Goal: Transaction & Acquisition: Purchase product/service

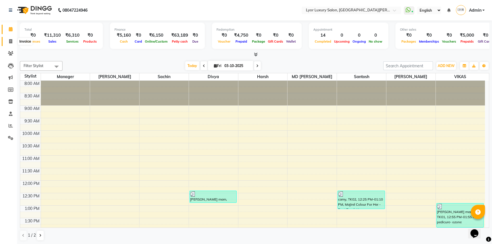
click at [11, 40] on icon at bounding box center [10, 41] width 3 height 4
select select "service"
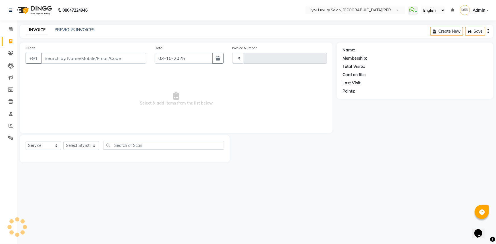
type input "1475"
select select "6597"
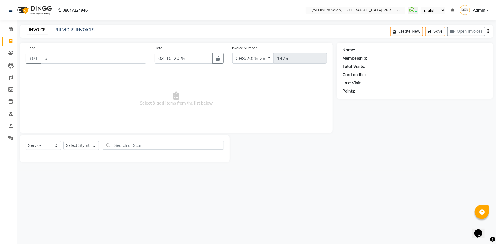
type input "dr"
select select "P"
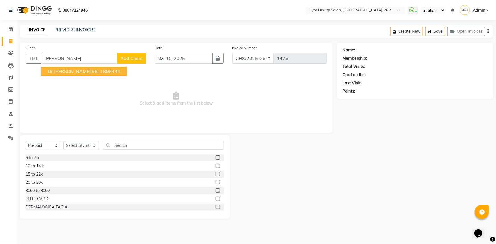
drag, startPoint x: 70, startPoint y: 69, endPoint x: 55, endPoint y: 122, distance: 54.8
click at [92, 70] on ngb-highlight "9811898444" at bounding box center [106, 71] width 28 height 6
type input "9811898444"
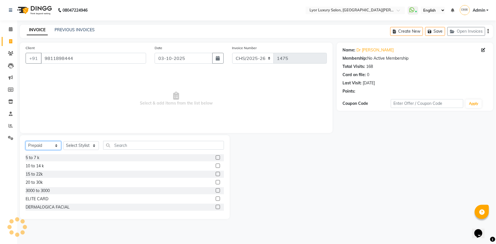
click at [54, 143] on select "Select Service Product Membership Package Voucher Prepaid Gift Card" at bounding box center [43, 145] width 35 height 9
select select "service"
click at [26, 141] on select "Select Service Product Membership Package Voucher Prepaid Gift Card" at bounding box center [43, 145] width 35 height 9
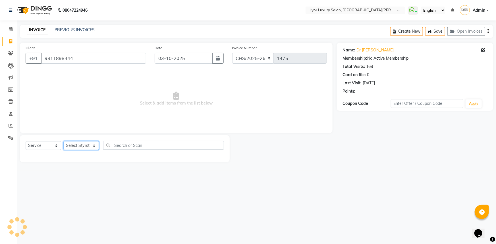
click at [81, 144] on select "Select Stylist [PERSON_NAME] Manager MD [PERSON_NAME] Sachin santosh [PERSON_NA…" at bounding box center [80, 145] width 35 height 9
select select "30464"
click at [63, 141] on select "Select Stylist [PERSON_NAME] Manager MD [PERSON_NAME] Sachin santosh [PERSON_NA…" at bounding box center [80, 145] width 35 height 9
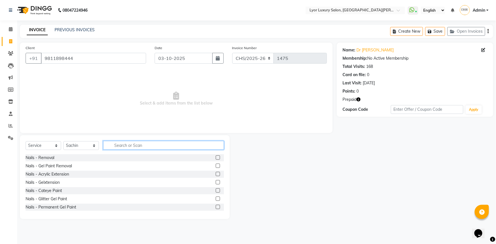
click at [148, 143] on input "text" at bounding box center [163, 145] width 121 height 9
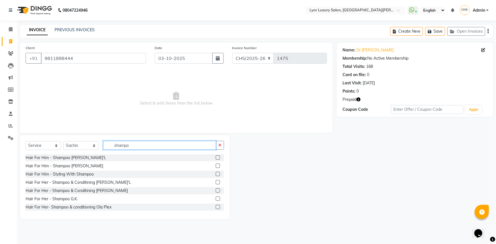
type input "shampo"
click at [216, 182] on label at bounding box center [218, 182] width 4 height 4
click at [216, 182] on input "checkbox" at bounding box center [218, 183] width 4 height 4
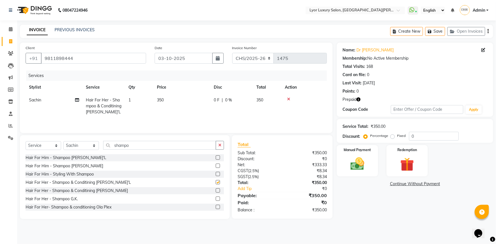
checkbox input "false"
click at [351, 158] on img at bounding box center [357, 164] width 23 height 16
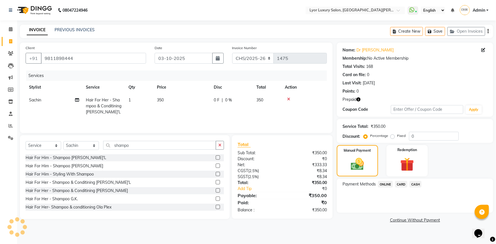
click at [358, 97] on icon "button" at bounding box center [358, 99] width 4 height 4
click at [409, 165] on img at bounding box center [406, 165] width 23 height 18
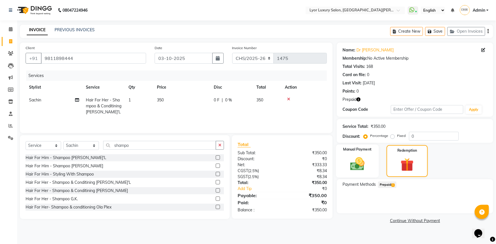
click at [365, 169] on img at bounding box center [357, 164] width 23 height 16
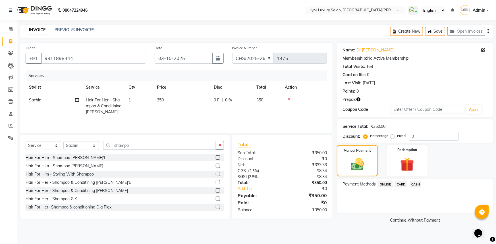
click at [412, 187] on span "CASH" at bounding box center [415, 184] width 12 height 7
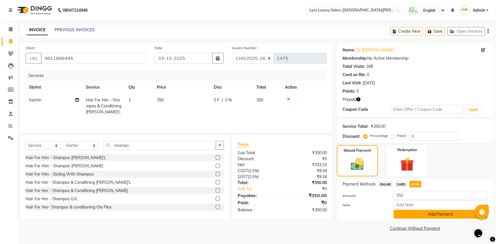
click at [412, 215] on button "Add Payment" at bounding box center [440, 214] width 94 height 9
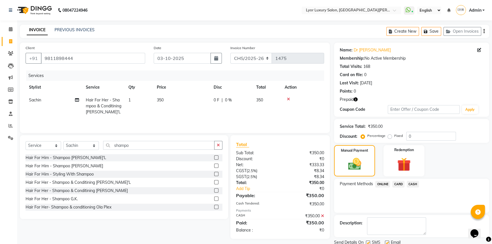
scroll to position [20, 0]
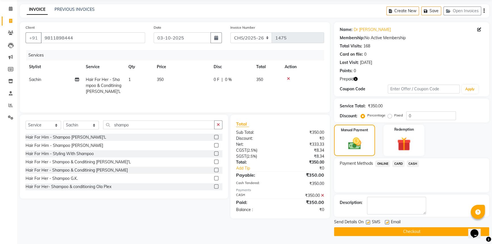
click at [439, 231] on button "Checkout" at bounding box center [411, 231] width 155 height 9
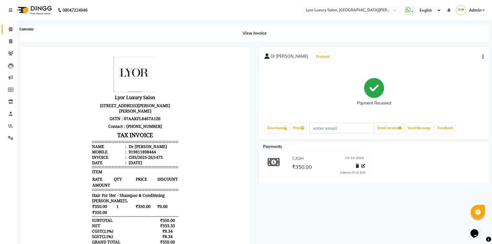
click at [10, 31] on icon at bounding box center [11, 29] width 4 height 4
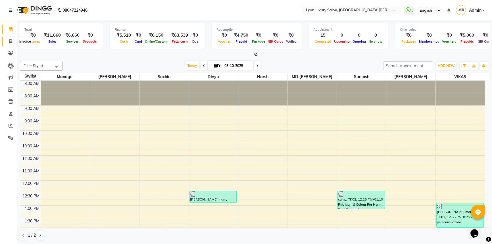
click at [10, 42] on icon at bounding box center [10, 41] width 3 height 4
select select "service"
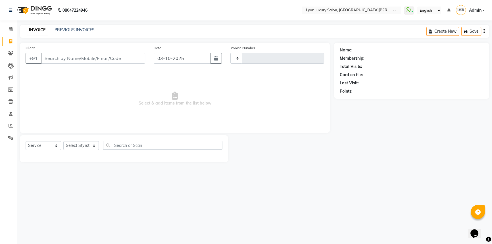
type input "1476"
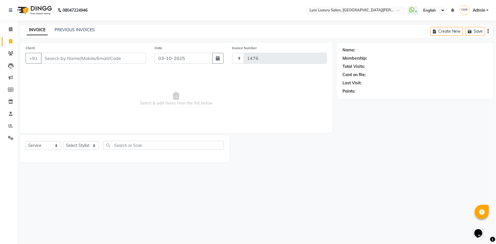
select select "6597"
select select "P"
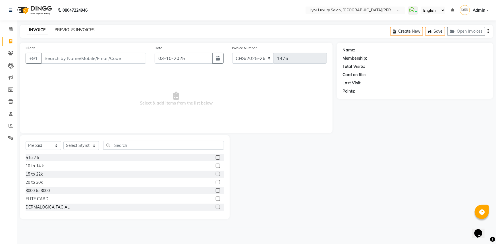
click at [86, 31] on link "PREVIOUS INVOICES" at bounding box center [75, 29] width 40 height 5
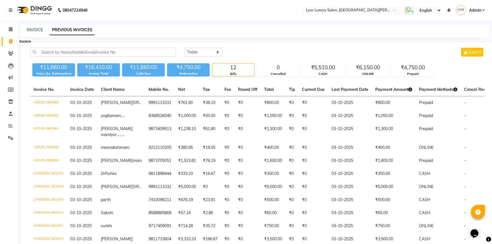
click at [13, 44] on span at bounding box center [11, 41] width 10 height 7
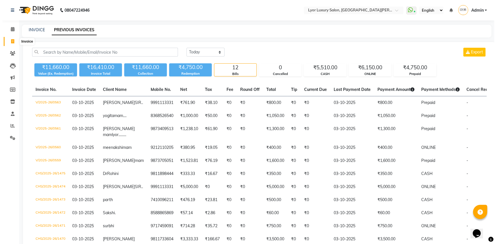
select select "service"
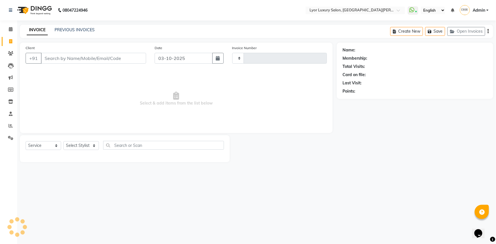
type input "1476"
select select "6597"
type input "dee"
select select "P"
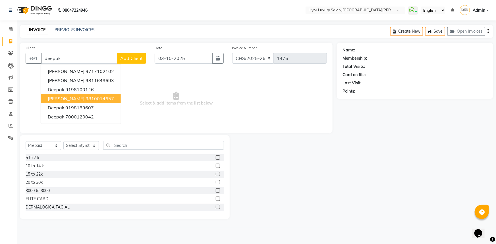
click at [100, 96] on ngb-highlight "9810014657" at bounding box center [99, 99] width 28 height 6
type input "9810014657"
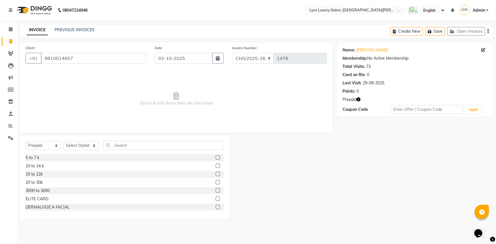
click at [356, 97] on icon "button" at bounding box center [358, 99] width 4 height 4
click at [48, 147] on select "Select Service Product Membership Package Voucher Prepaid Gift Card" at bounding box center [43, 145] width 35 height 9
select select "service"
click at [26, 141] on select "Select Service Product Membership Package Voucher Prepaid Gift Card" at bounding box center [43, 145] width 35 height 9
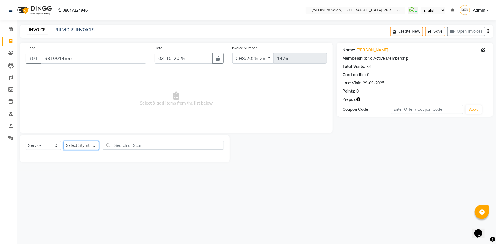
click at [90, 145] on select "Select Stylist [PERSON_NAME] Manager MD [PERSON_NAME] Sachin santosh [PERSON_NA…" at bounding box center [80, 145] width 35 height 9
select select "53083"
click at [63, 141] on select "Select Stylist [PERSON_NAME] Manager MD [PERSON_NAME] Sachin santosh [PERSON_NA…" at bounding box center [80, 145] width 35 height 9
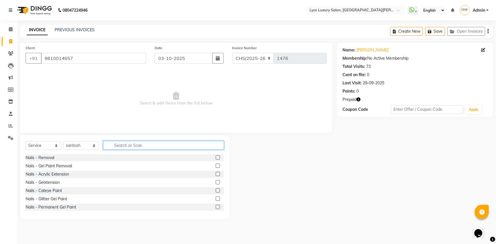
click at [136, 146] on input "text" at bounding box center [163, 145] width 121 height 9
type input "inoa"
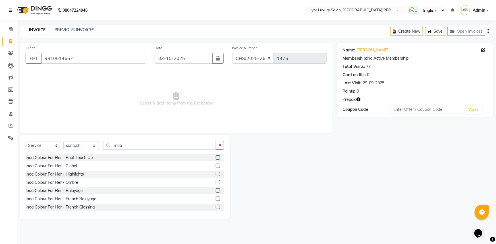
click at [216, 157] on label at bounding box center [218, 157] width 4 height 4
click at [216, 157] on input "checkbox" at bounding box center [218, 158] width 4 height 4
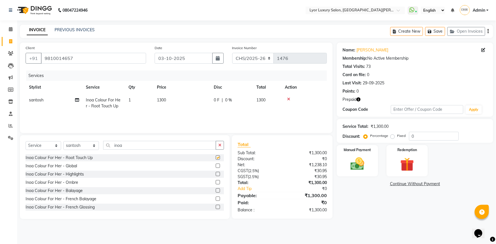
checkbox input "false"
click at [141, 145] on input "inoa" at bounding box center [159, 145] width 113 height 9
type input "i"
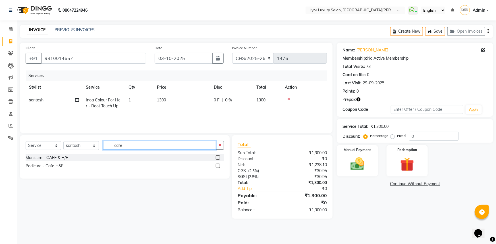
type input "cafe"
click at [216, 166] on label at bounding box center [218, 166] width 4 height 4
click at [216, 166] on input "checkbox" at bounding box center [218, 166] width 4 height 4
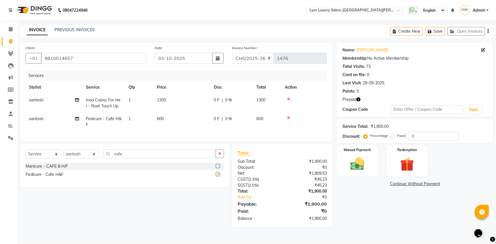
checkbox input "false"
click at [68, 119] on td "santosh" at bounding box center [54, 121] width 57 height 19
select select "53083"
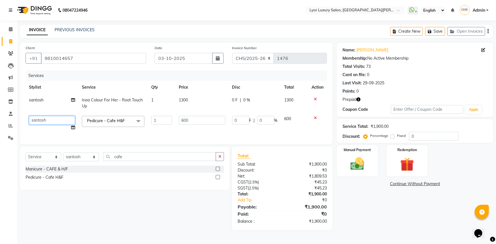
click at [53, 118] on select "[PERSON_NAME] Manager MD [PERSON_NAME] Sachin santosh [PERSON_NAME] VIKAS [PERS…" at bounding box center [52, 120] width 46 height 9
select select "82631"
click at [200, 106] on td "1300" at bounding box center [201, 103] width 53 height 19
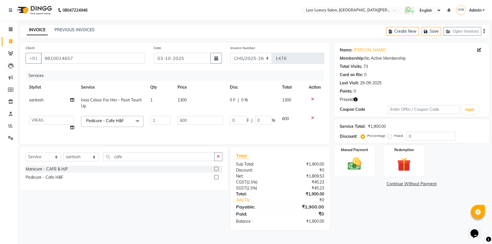
select select "53083"
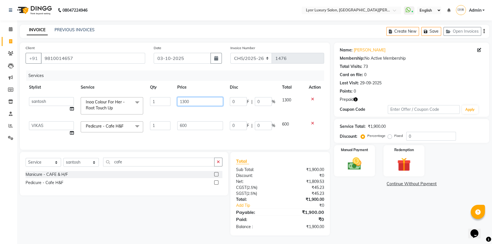
click at [183, 100] on input "1300" at bounding box center [200, 101] width 46 height 9
type input "1400"
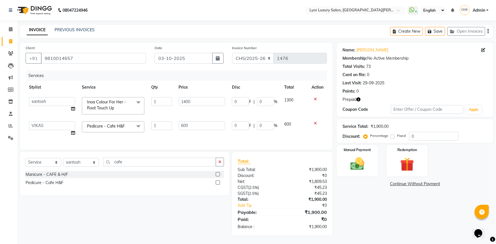
click at [387, 216] on div "Name: [PERSON_NAME] Membership: No Active Membership Total Visits: 73 Card on f…" at bounding box center [417, 139] width 160 height 193
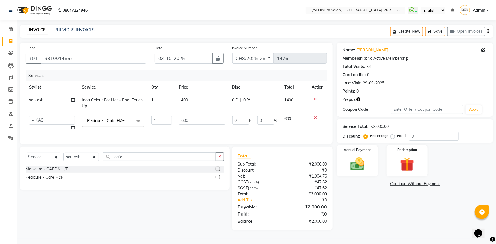
click at [358, 100] on icon "button" at bounding box center [358, 99] width 4 height 4
click at [261, 60] on select "CHS/2025-26 V/2025 V/2025-26" at bounding box center [253, 58] width 42 height 11
select select "4886"
click at [232, 53] on select "CHS/2025-26 V/2025 V/2025-26" at bounding box center [253, 58] width 42 height 11
type input "0564"
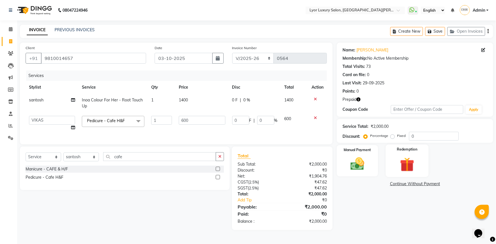
click at [396, 153] on div "Redemption" at bounding box center [406, 161] width 43 height 33
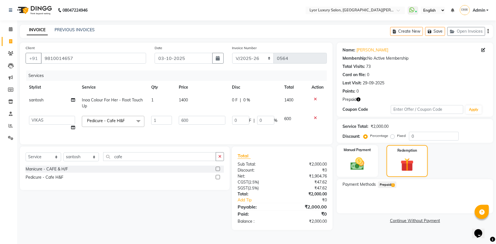
click at [388, 181] on span "Prepaid 1" at bounding box center [387, 184] width 18 height 7
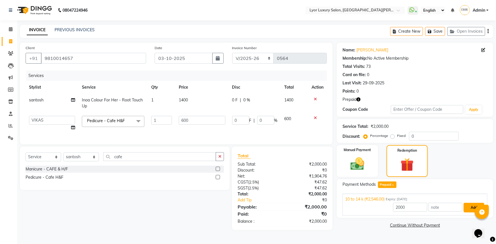
click at [471, 208] on button "Add" at bounding box center [473, 208] width 21 height 10
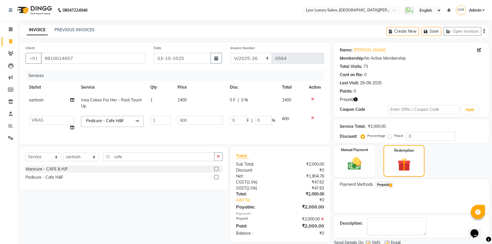
scroll to position [21, 0]
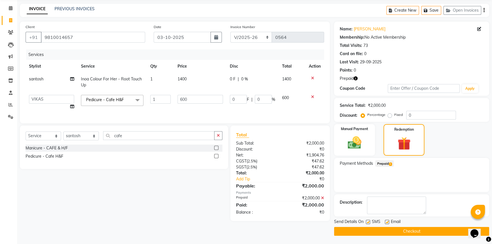
click at [427, 231] on button "Checkout" at bounding box center [411, 231] width 155 height 9
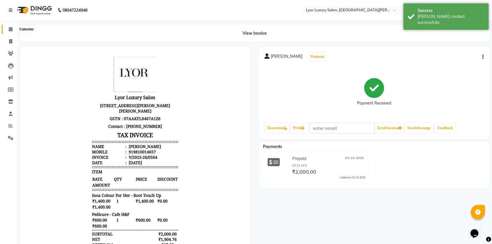
click at [9, 30] on icon at bounding box center [11, 29] width 4 height 4
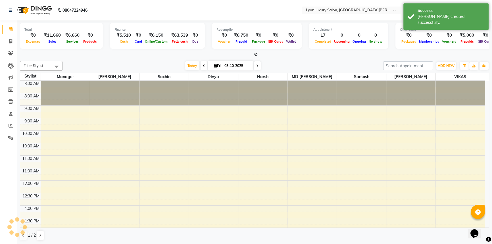
scroll to position [166, 0]
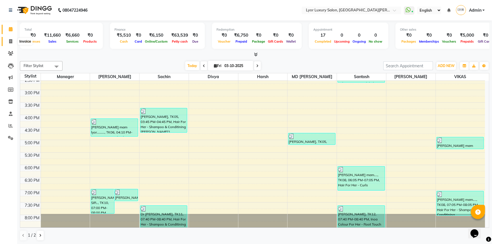
click at [12, 44] on span at bounding box center [11, 41] width 10 height 7
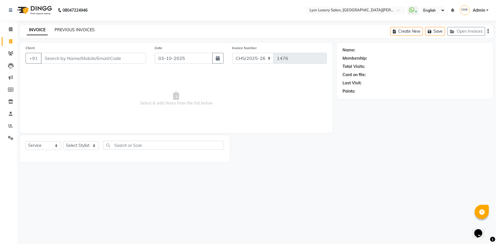
select select "P"
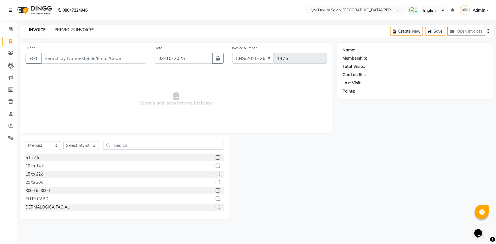
click at [80, 30] on link "PREVIOUS INVOICES" at bounding box center [75, 29] width 40 height 5
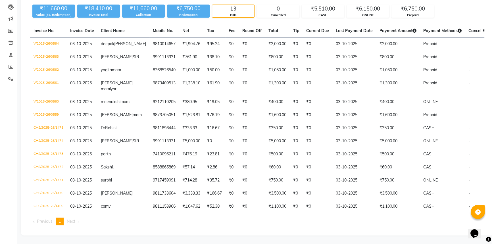
scroll to position [78, 0]
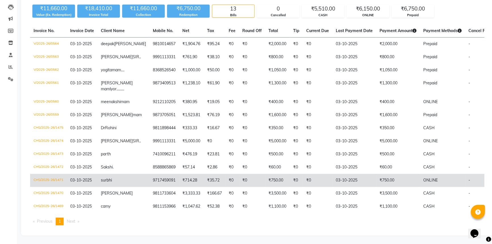
click at [423, 179] on span "ONLINE" at bounding box center [430, 179] width 14 height 5
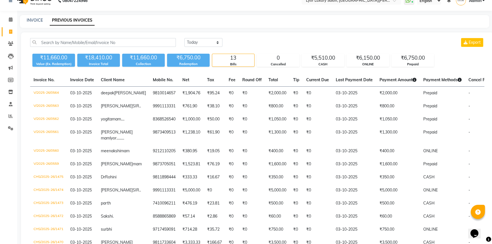
scroll to position [0, 0]
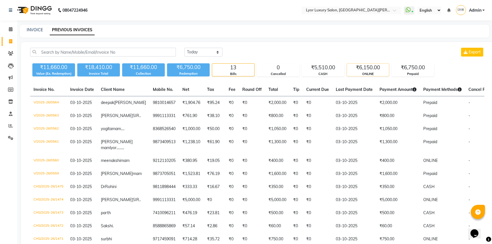
click at [366, 74] on div "ONLINE" at bounding box center [368, 74] width 42 height 5
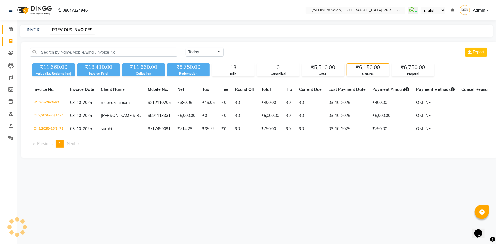
click at [8, 26] on span at bounding box center [11, 29] width 10 height 7
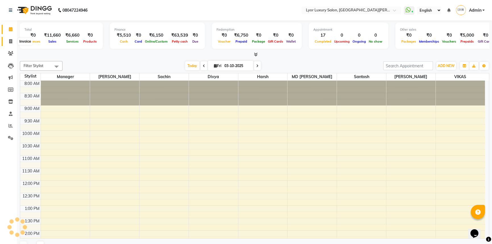
click at [9, 43] on icon at bounding box center [10, 41] width 3 height 4
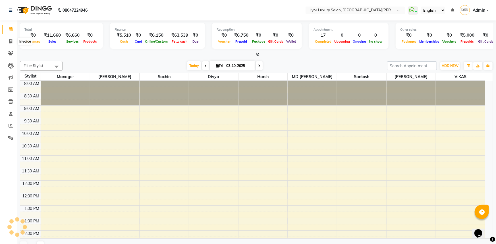
select select "service"
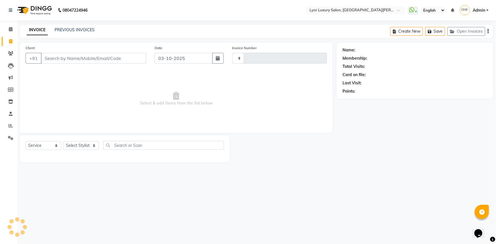
type input "1476"
select select "6597"
click at [70, 28] on link "PREVIOUS INVOICES" at bounding box center [75, 29] width 40 height 5
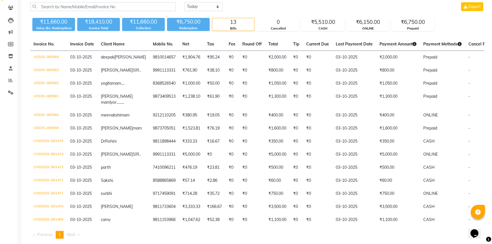
scroll to position [45, 0]
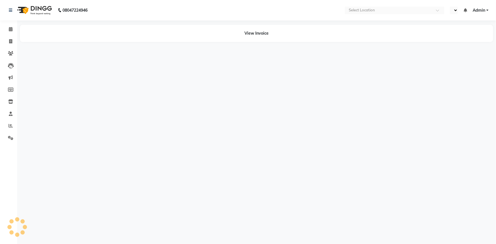
select select "en"
